Goal: Task Accomplishment & Management: Use online tool/utility

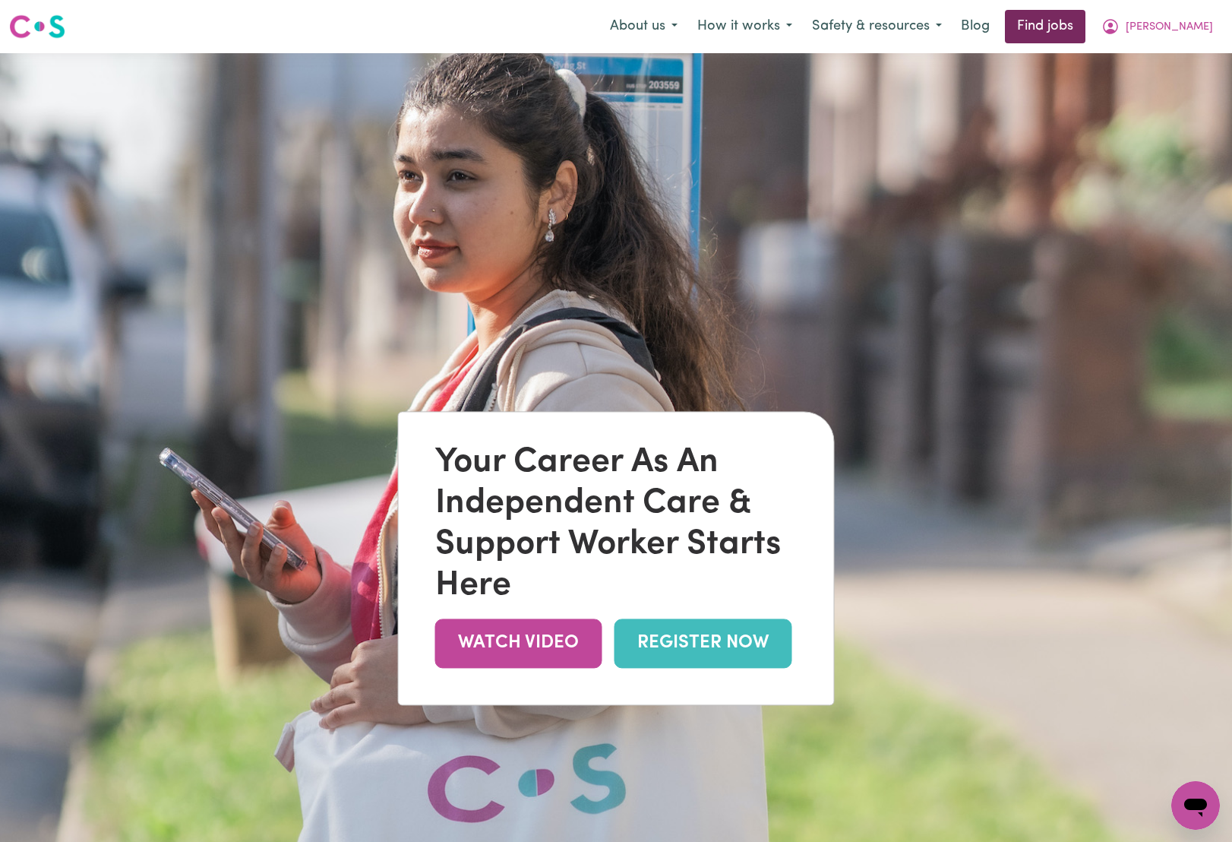
click at [1085, 41] on link "Find jobs" at bounding box center [1045, 26] width 81 height 33
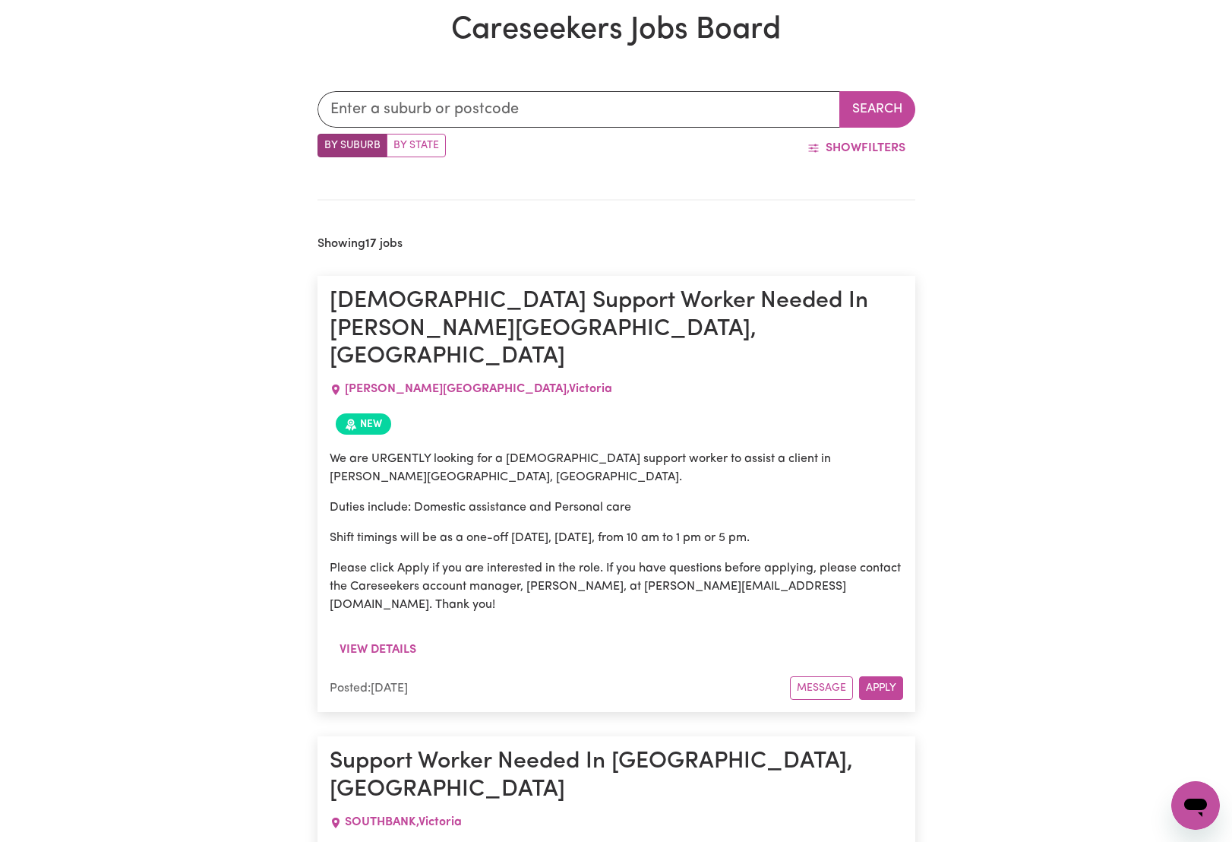
click at [410, 146] on label "By State" at bounding box center [416, 146] width 59 height 24
click at [327, 144] on input "By State" at bounding box center [323, 139] width 10 height 10
radio input "true"
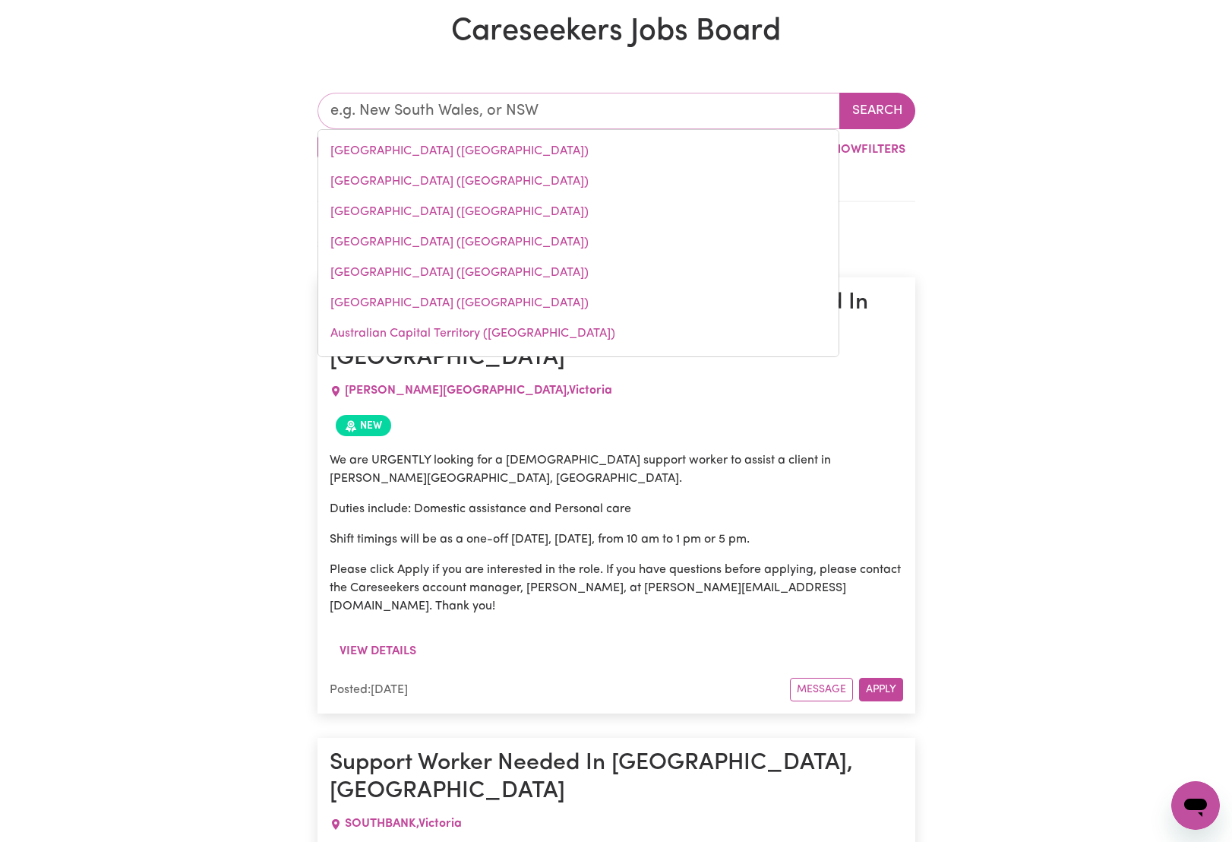
click at [562, 112] on input "text" at bounding box center [579, 111] width 523 height 36
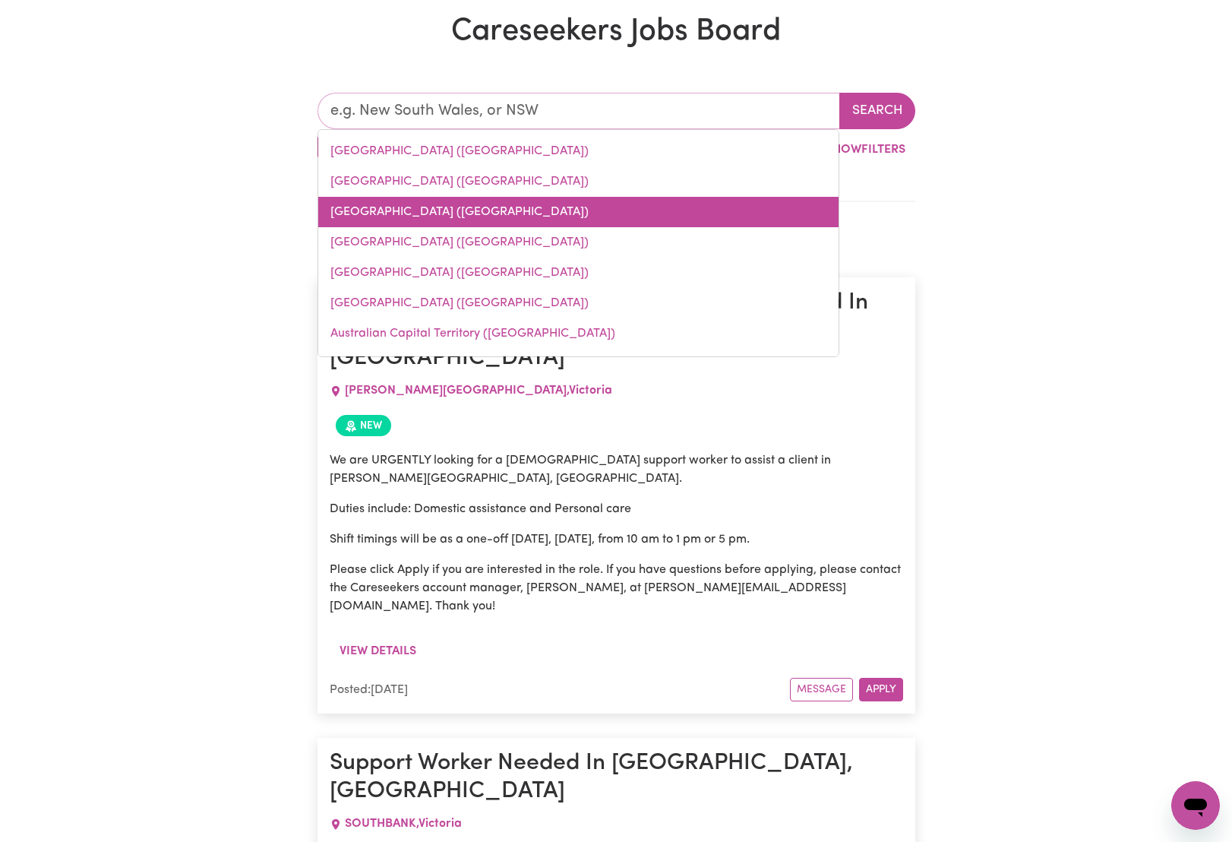
click at [482, 210] on link "[GEOGRAPHIC_DATA] ([GEOGRAPHIC_DATA])" at bounding box center [578, 212] width 520 height 30
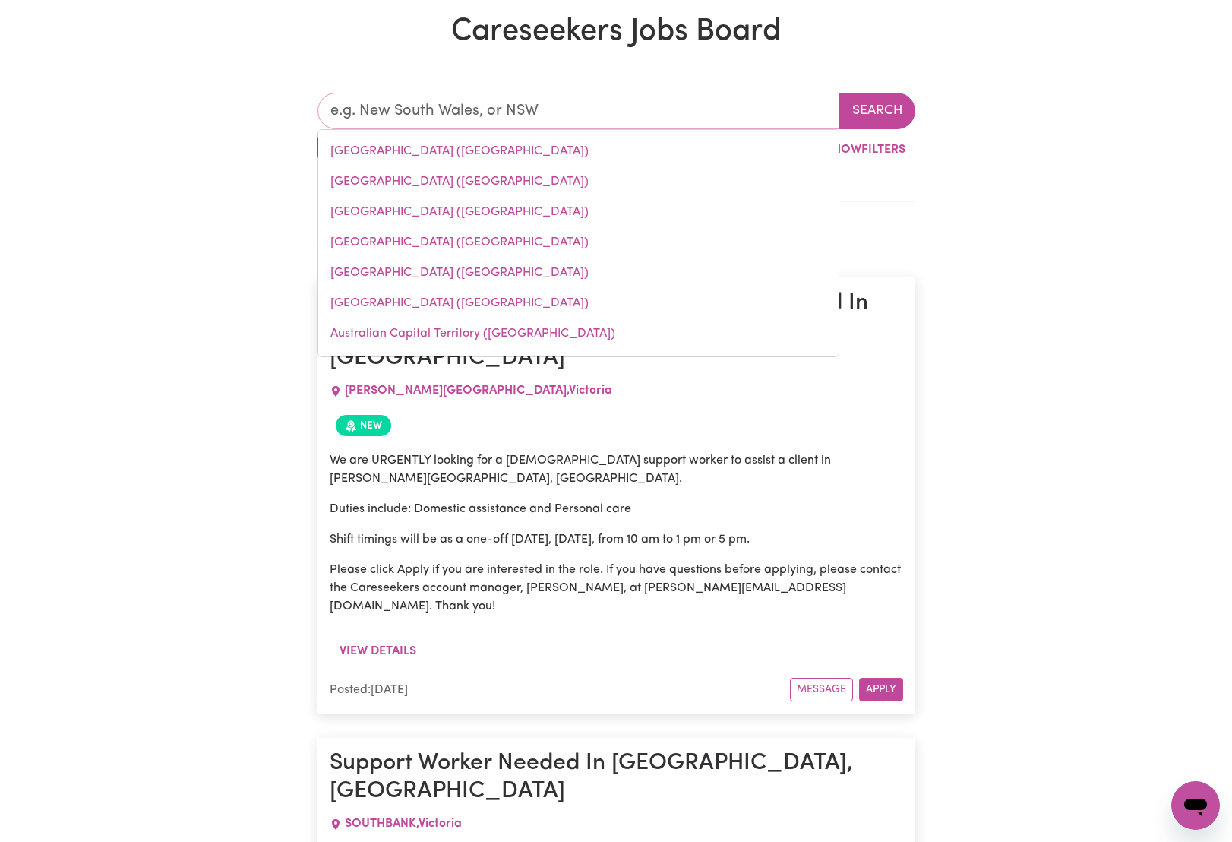
type input "[GEOGRAPHIC_DATA] ([GEOGRAPHIC_DATA])"
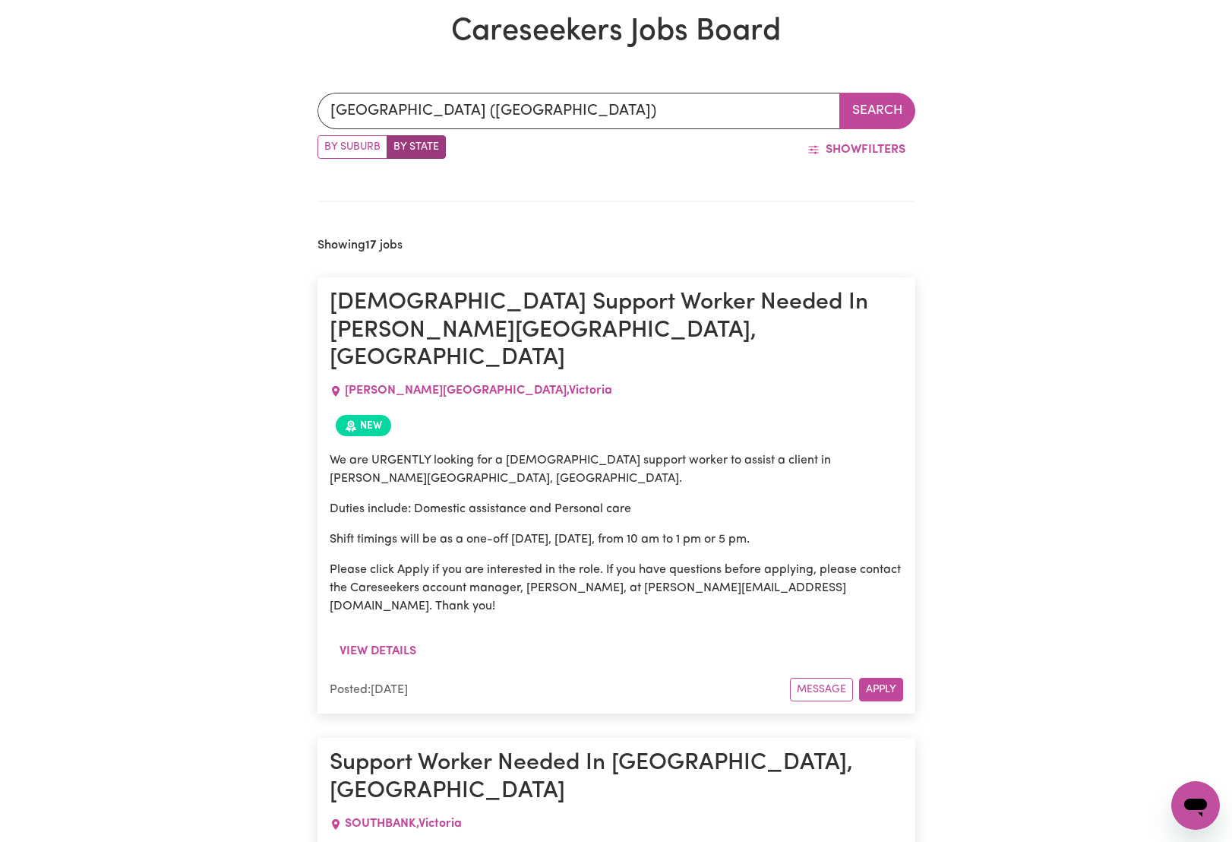
click at [883, 102] on button "Search" at bounding box center [877, 111] width 76 height 36
